Goal: Find specific page/section: Find specific page/section

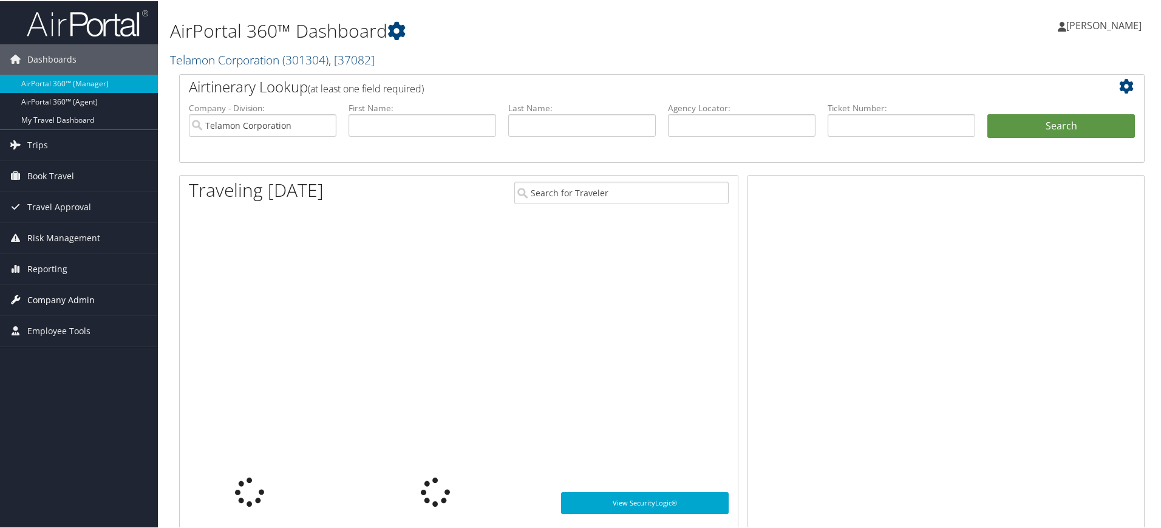
click at [83, 296] on span "Company Admin" at bounding box center [60, 298] width 67 height 30
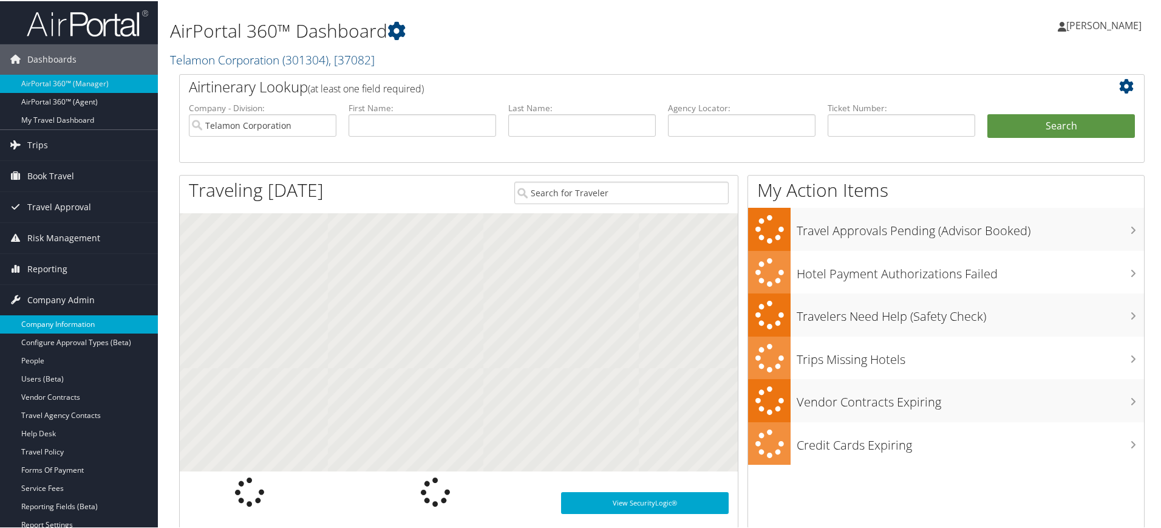
click at [70, 319] on link "Company Information" at bounding box center [79, 323] width 158 height 18
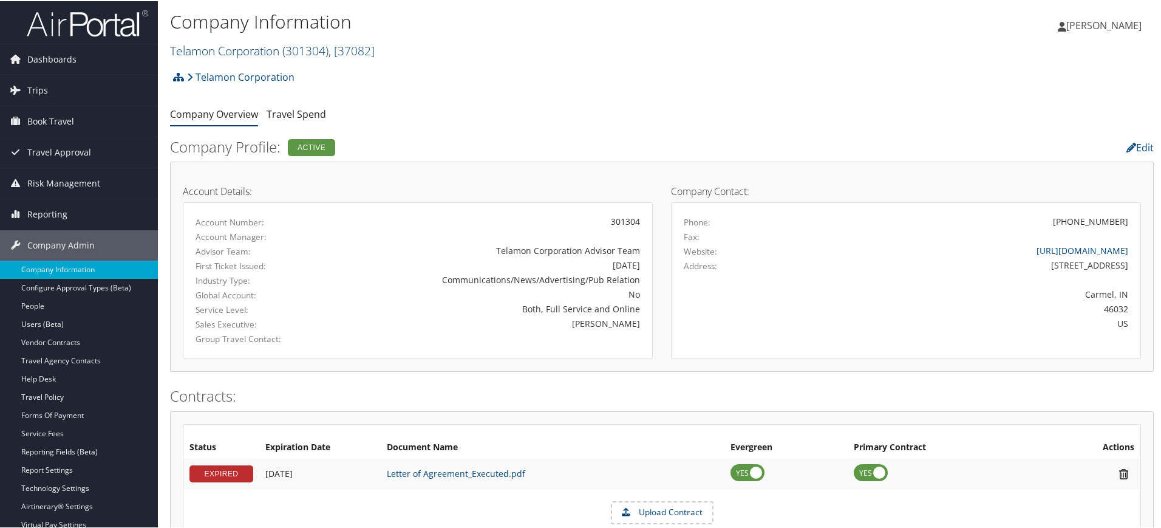
click at [290, 50] on span "( 301304 )" at bounding box center [305, 49] width 46 height 16
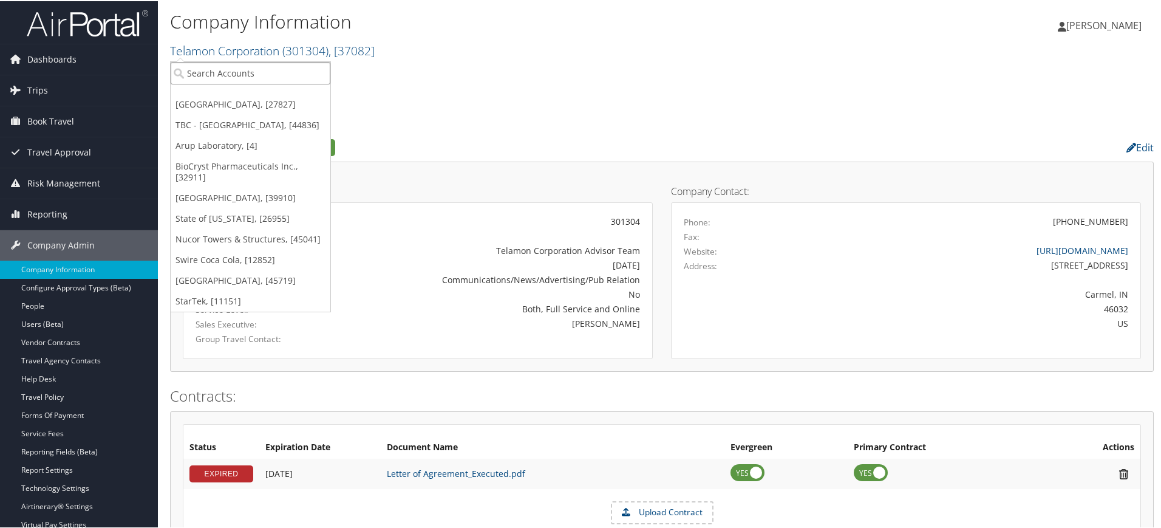
click at [237, 66] on input "search" at bounding box center [251, 72] width 160 height 22
type input "colgate univer"
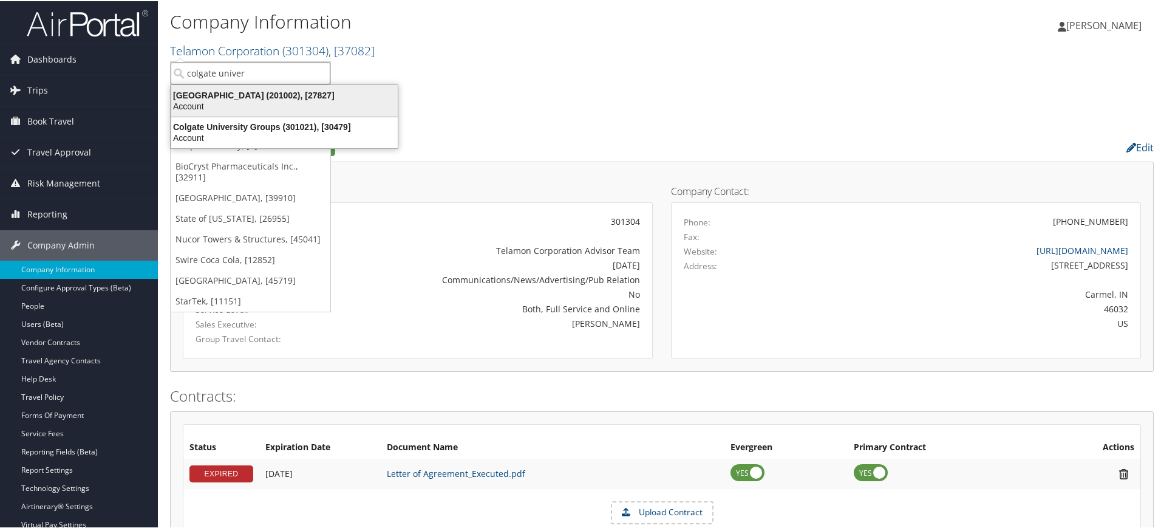
click at [259, 95] on div "Colgate University (201002), [27827]" at bounding box center [284, 94] width 241 height 11
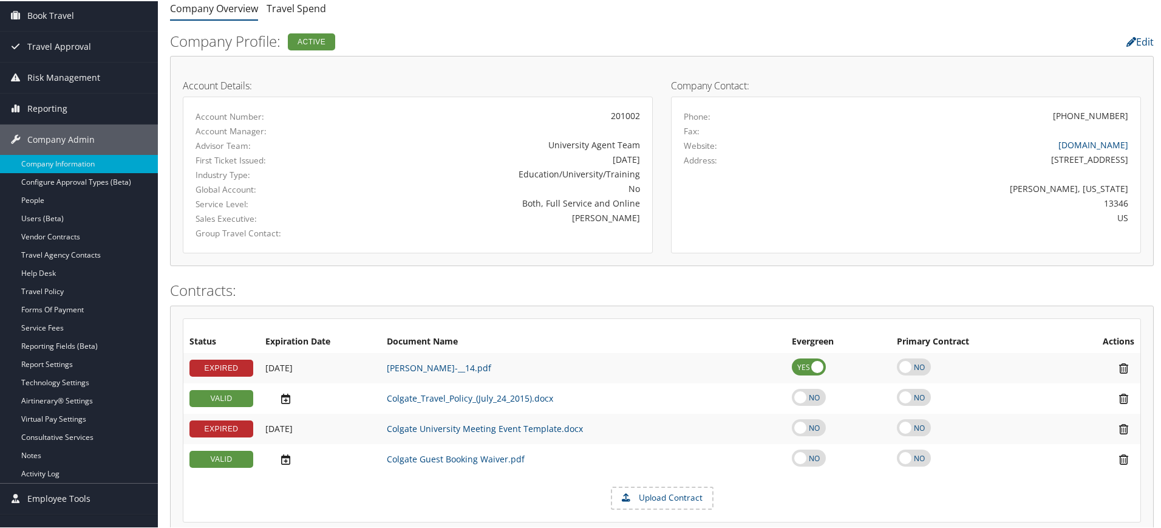
scroll to position [103, 0]
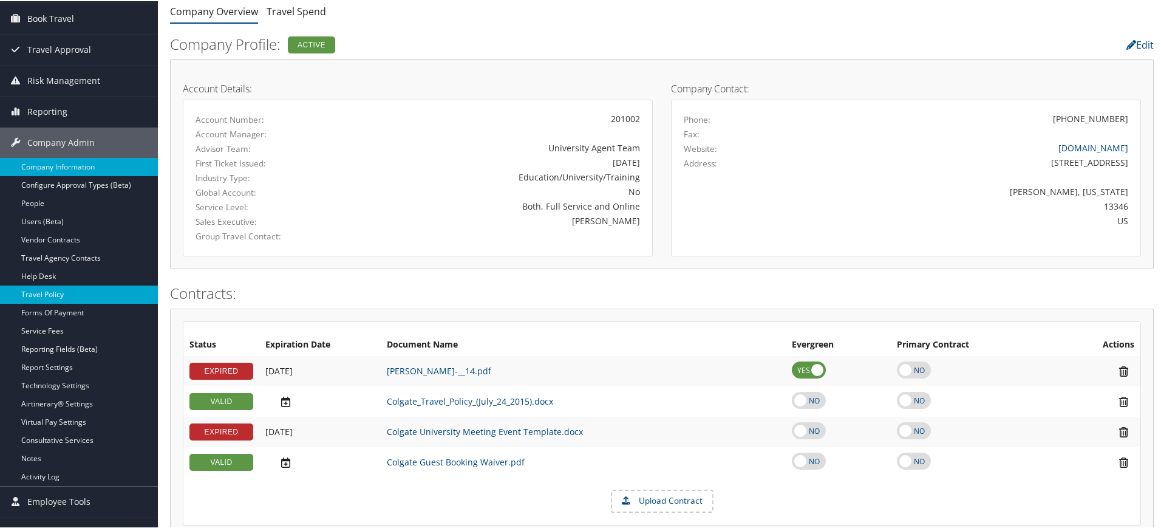
click at [44, 284] on link "Travel Policy" at bounding box center [79, 293] width 158 height 18
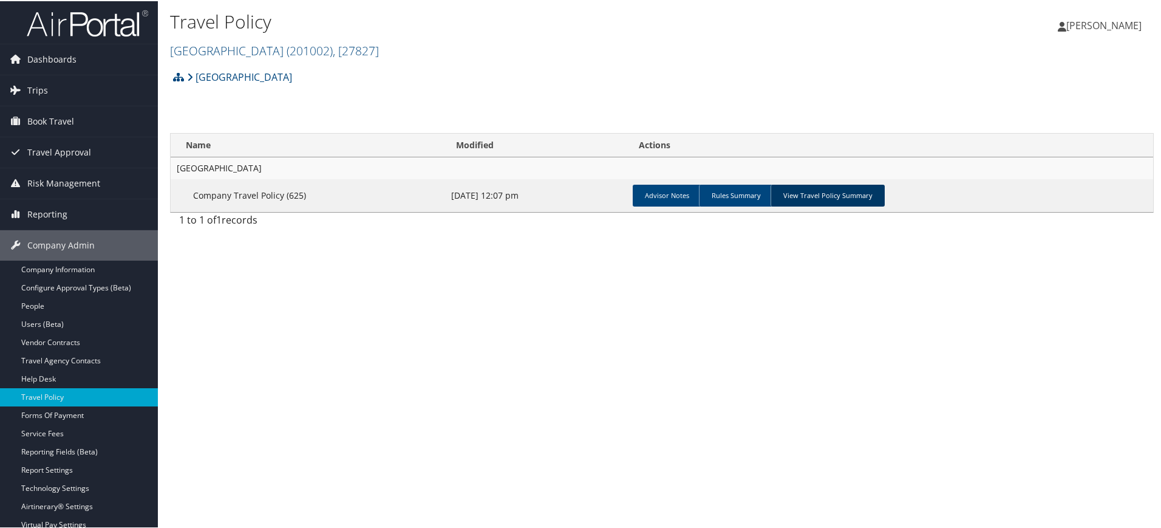
click at [832, 194] on link "View Travel Policy Summary" at bounding box center [827, 194] width 114 height 22
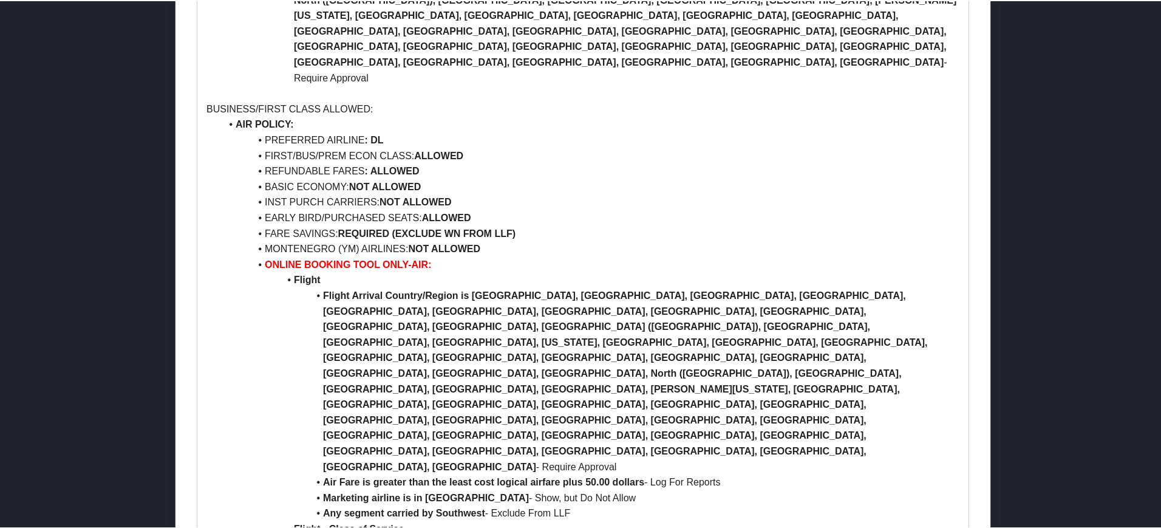
scroll to position [1409, 0]
